Goal: Information Seeking & Learning: Learn about a topic

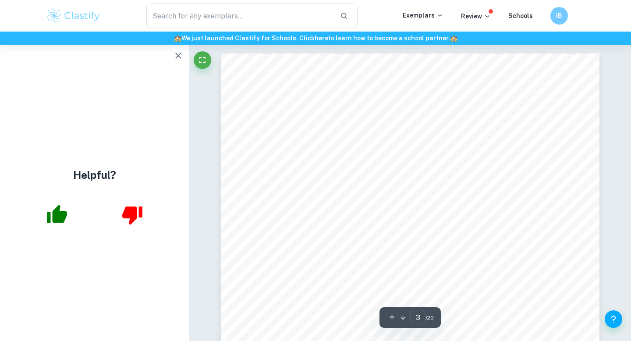
scroll to position [1170, 0]
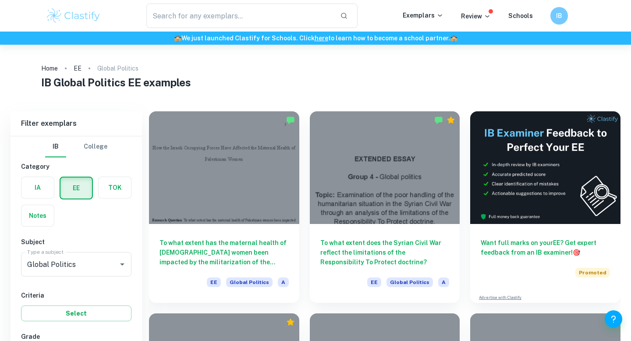
scroll to position [388, 0]
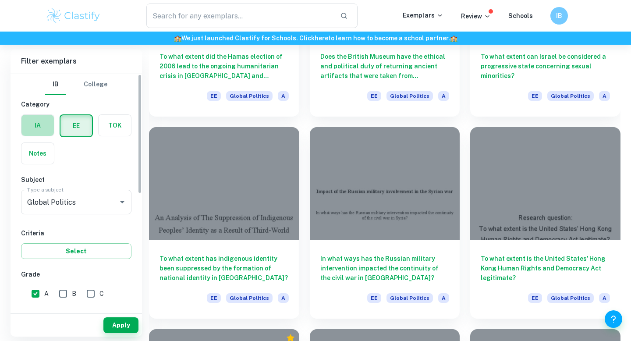
click at [45, 129] on label "button" at bounding box center [37, 125] width 32 height 21
click at [0, 0] on input "radio" at bounding box center [0, 0] width 0 height 0
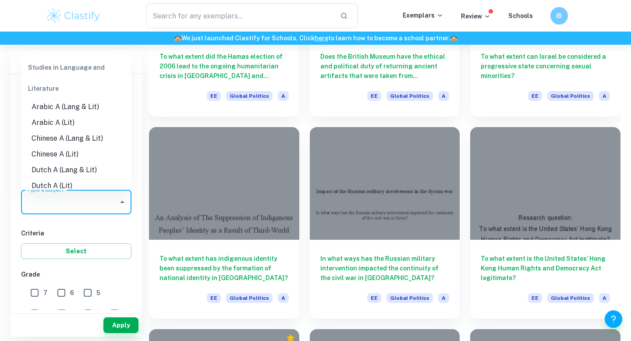
click at [59, 196] on div "Type a subject Global Politics Type a subject" at bounding box center [76, 202] width 110 height 25
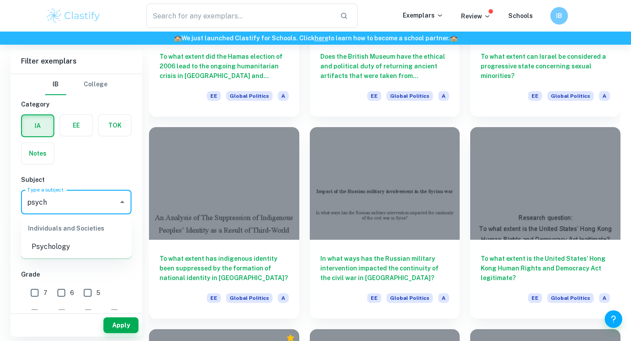
click at [53, 242] on li "Psychology" at bounding box center [76, 247] width 110 height 16
type input "Psychology"
click at [38, 293] on input "7" at bounding box center [35, 293] width 18 height 18
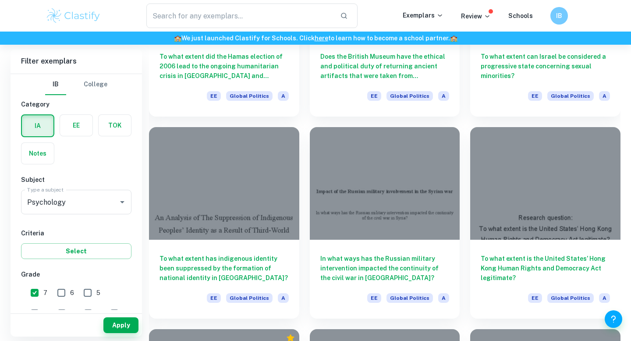
click at [32, 294] on input "7" at bounding box center [35, 293] width 18 height 18
checkbox input "false"
click at [107, 325] on button "Apply" at bounding box center [120, 325] width 35 height 16
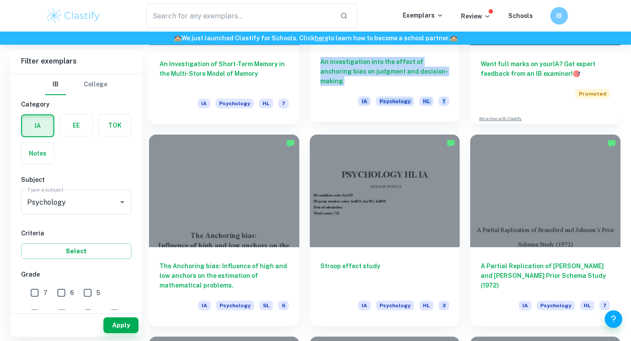
scroll to position [374, 0]
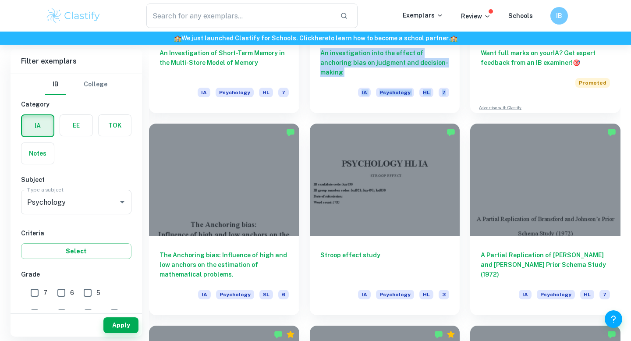
click at [300, 171] on div "Stroop effect study IA Psychology HL 3" at bounding box center [379, 214] width 161 height 202
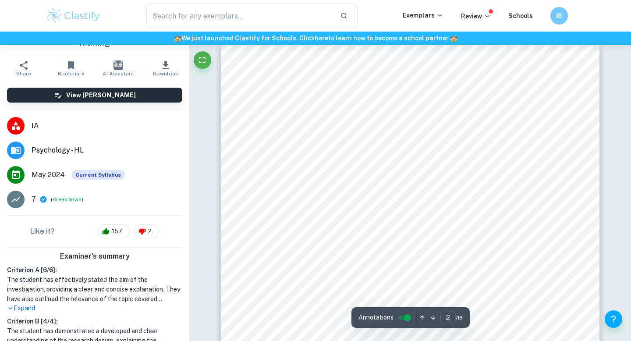
scroll to position [565, 0]
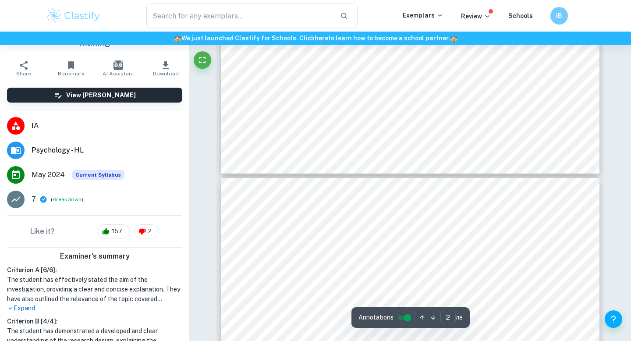
type input "3"
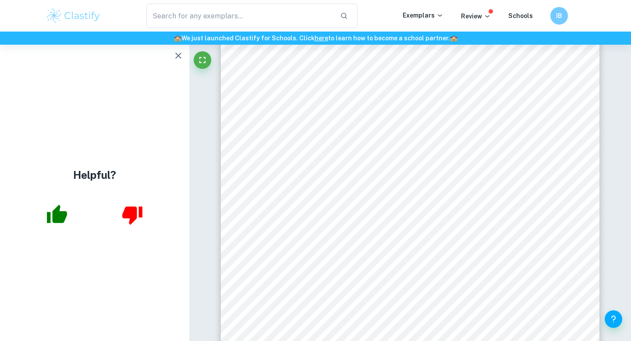
scroll to position [0, 0]
